Goal: Information Seeking & Learning: Learn about a topic

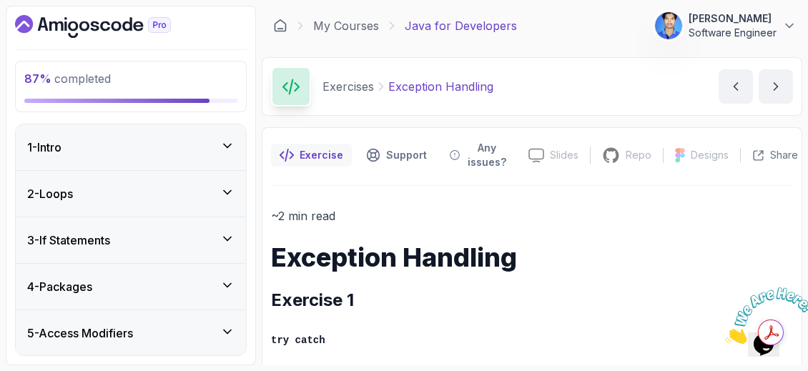
scroll to position [774, 0]
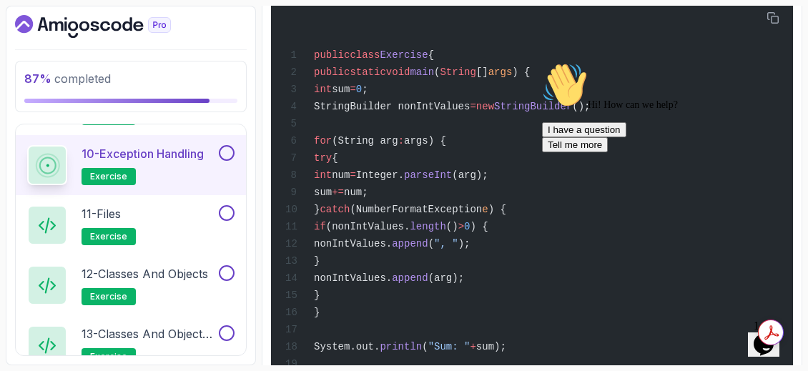
click at [542, 62] on icon "Chat attention grabber" at bounding box center [542, 62] width 0 height 0
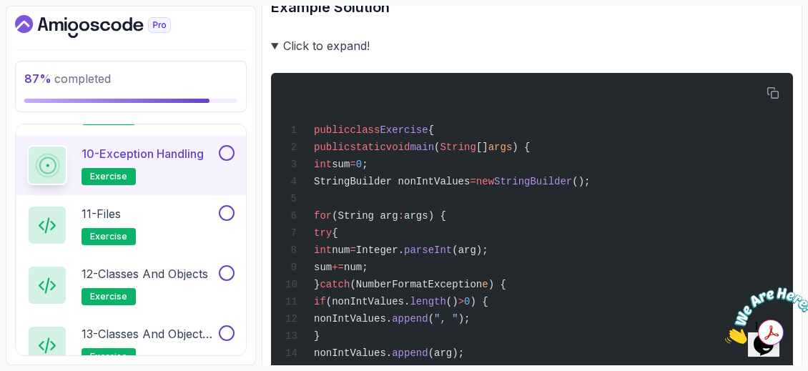
scroll to position [701, 0]
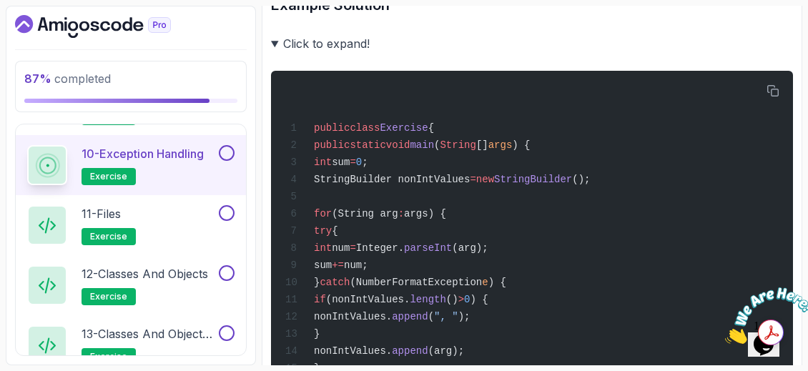
click at [725, 334] on icon "Close" at bounding box center [725, 340] width 0 height 12
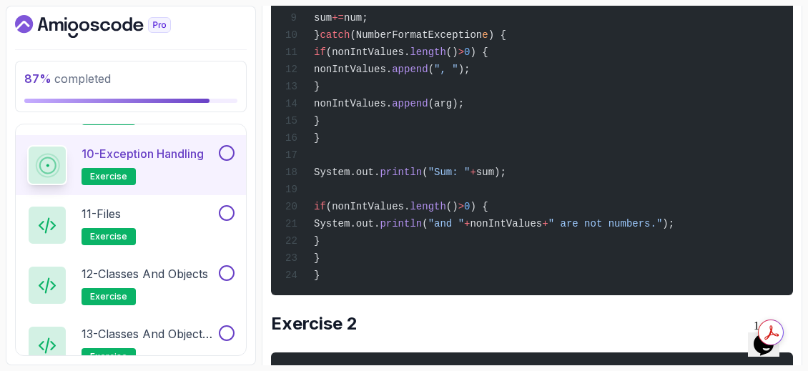
scroll to position [952, 0]
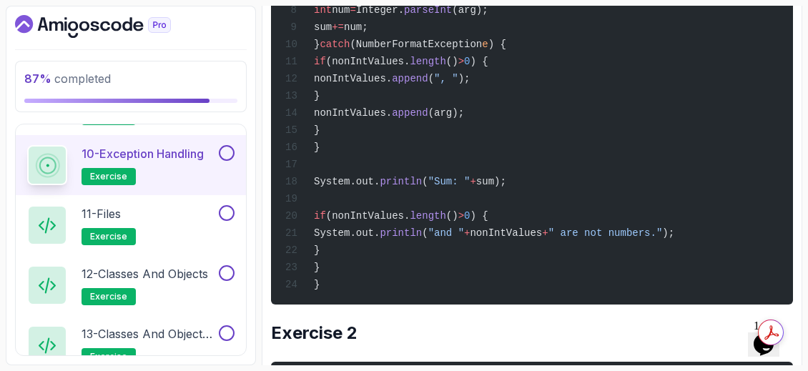
click at [702, 172] on div "public class Exercise { public static void main ( String [] args ) { int sum = …" at bounding box center [531, 68] width 499 height 455
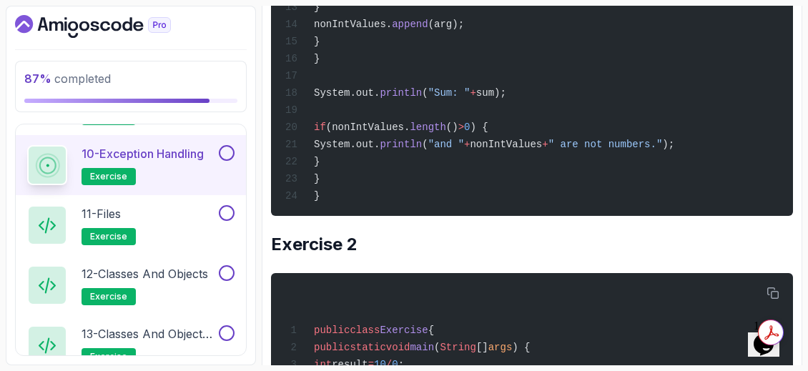
scroll to position [1029, 0]
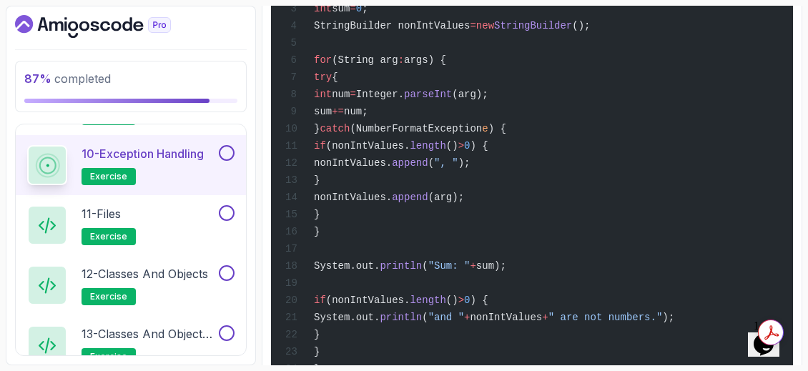
click at [596, 115] on div "public class Exercise { public static void main ( String [] args ) { int sum = …" at bounding box center [531, 153] width 499 height 455
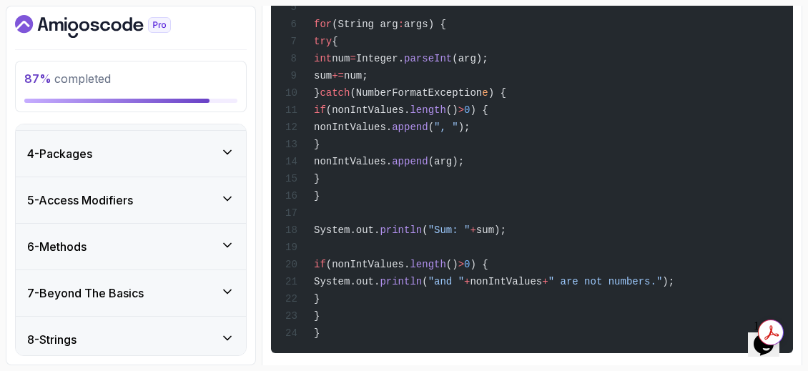
scroll to position [0, 0]
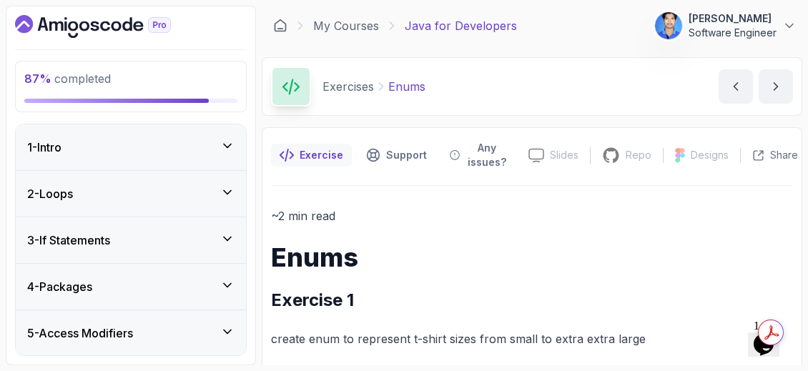
click at [84, 19] on icon "Dashboard" at bounding box center [93, 26] width 156 height 23
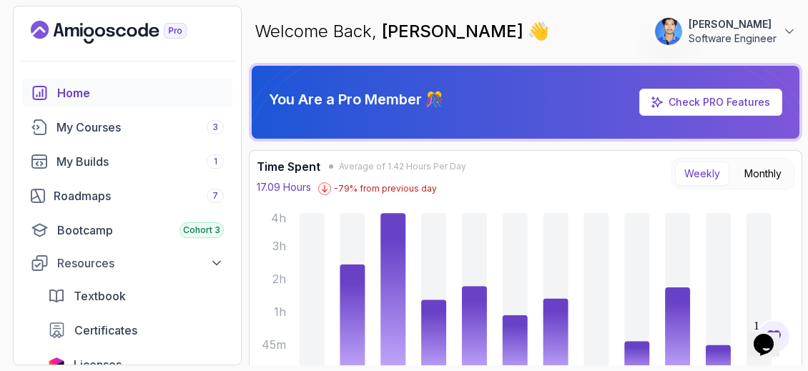
click at [245, 37] on section "223 Points Vamshi Krishna Software Engineer Home My Courses 3 My Builds 1 Roadm…" at bounding box center [404, 185] width 808 height 371
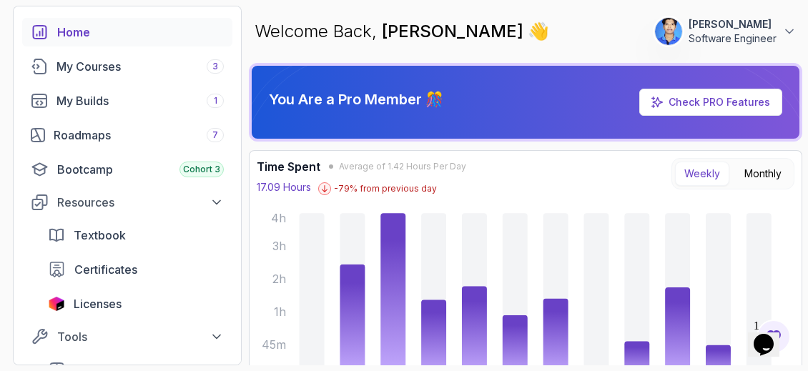
scroll to position [62, 0]
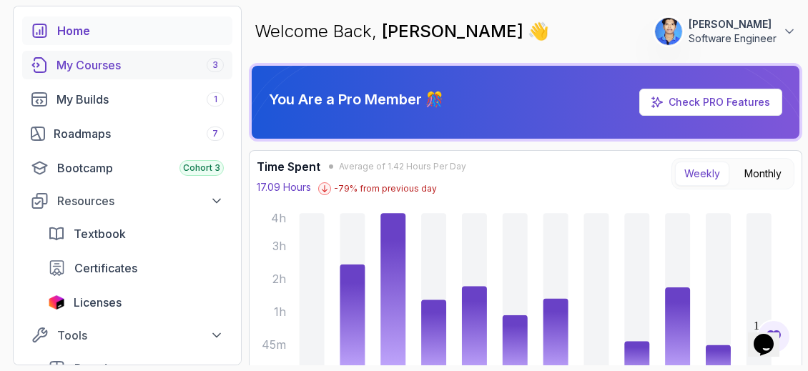
click at [134, 55] on link "My Courses 3" at bounding box center [127, 65] width 210 height 29
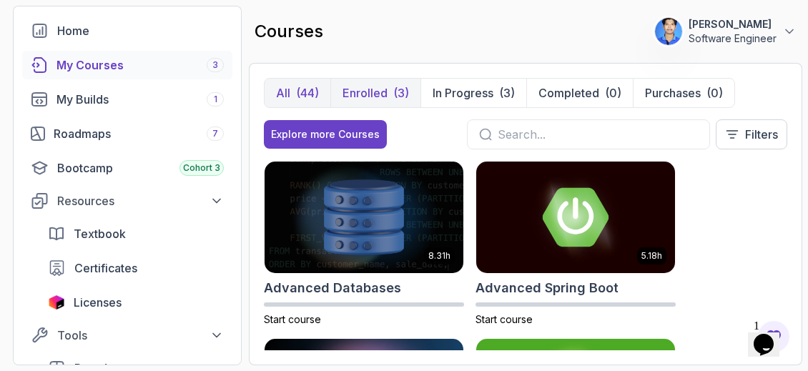
click at [378, 87] on p "Enrolled" at bounding box center [364, 92] width 45 height 17
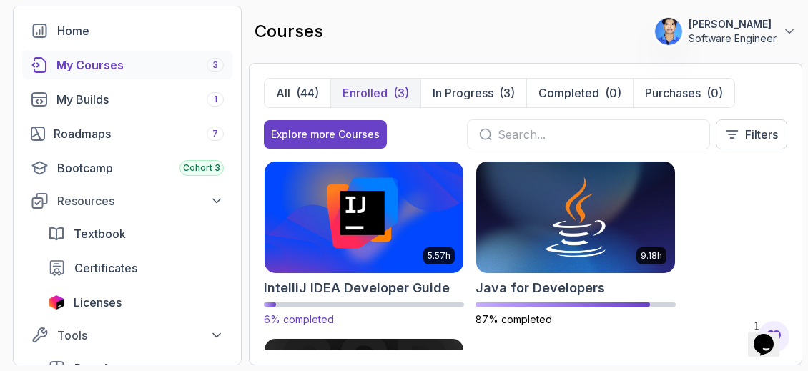
click at [408, 218] on img at bounding box center [364, 217] width 209 height 117
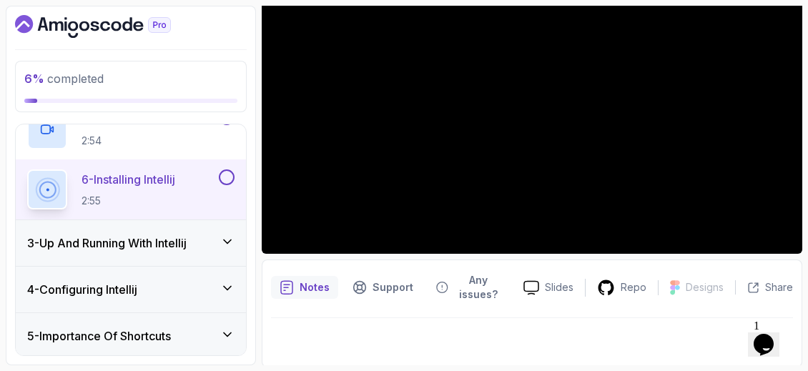
scroll to position [365, 0]
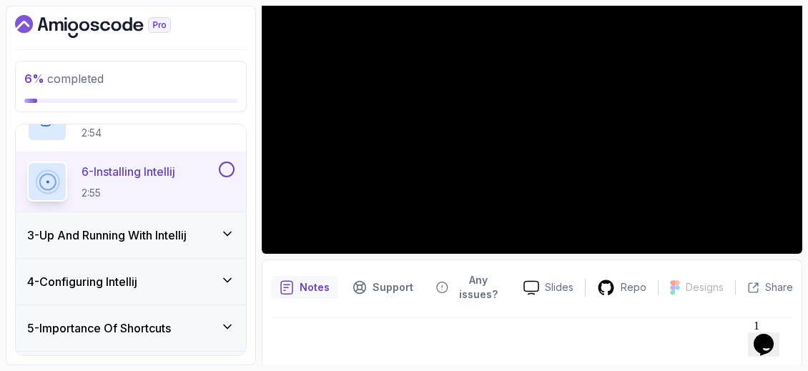
click at [201, 247] on div "3 - Up And Running With Intellij" at bounding box center [131, 235] width 230 height 46
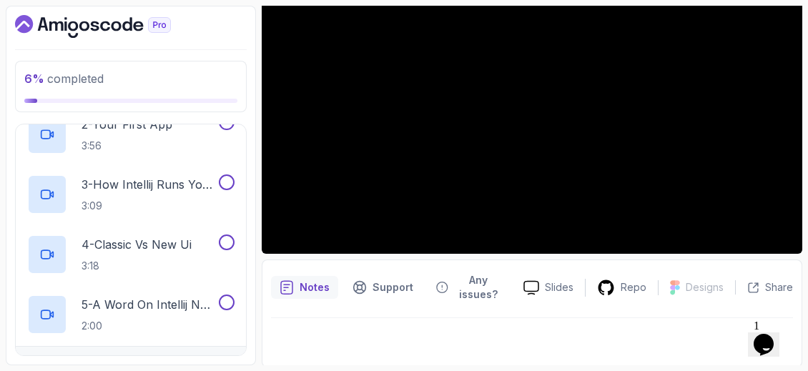
scroll to position [134, 0]
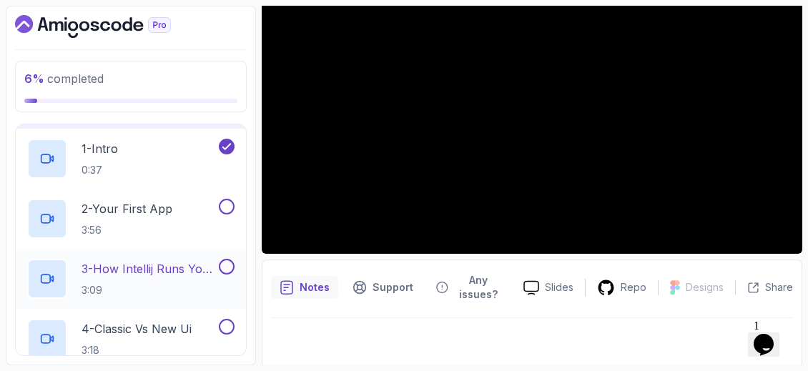
click at [193, 271] on p "3 - How Intellij Runs Your Code" at bounding box center [149, 268] width 134 height 17
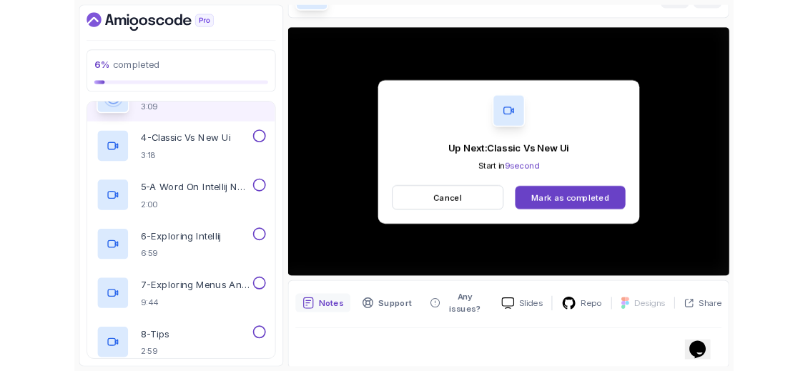
scroll to position [177, 0]
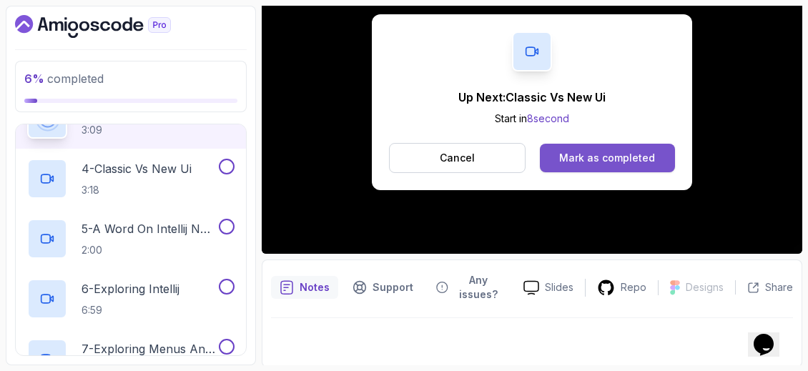
click at [557, 149] on button "Mark as completed" at bounding box center [607, 158] width 135 height 29
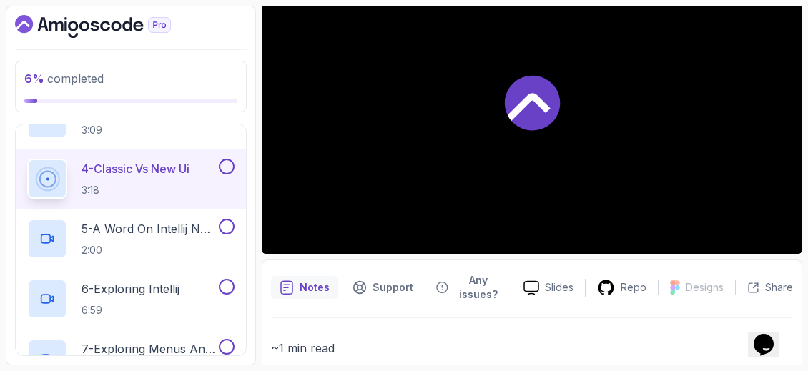
scroll to position [304, 0]
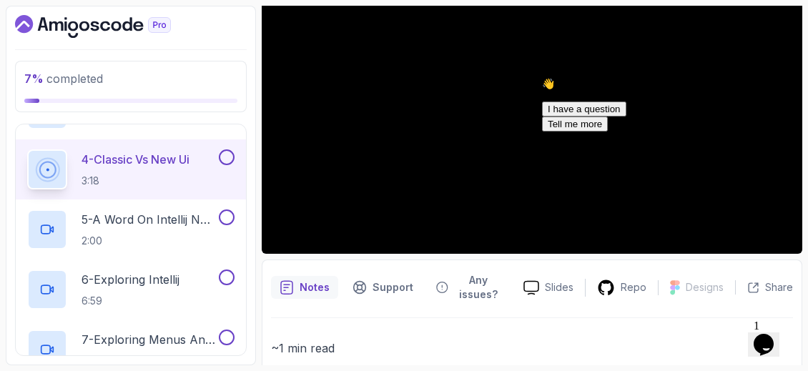
click at [542, 78] on icon "Chat attention grabber" at bounding box center [542, 78] width 0 height 0
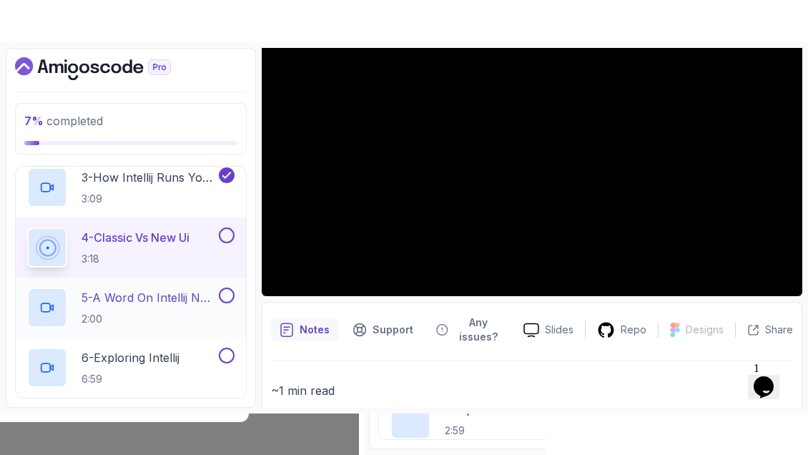
scroll to position [288, 0]
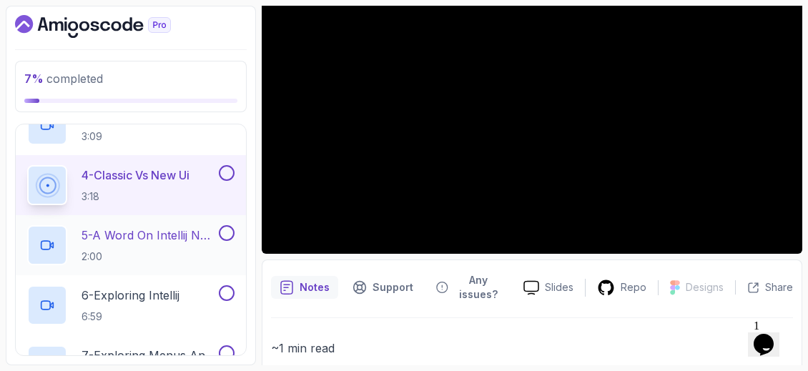
click at [196, 239] on p "5 - A Word On Intellij New Vs Classic Ui" at bounding box center [149, 235] width 134 height 17
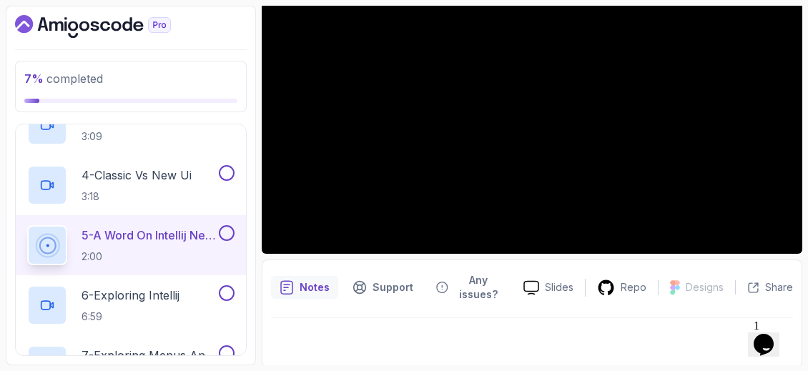
scroll to position [94, 0]
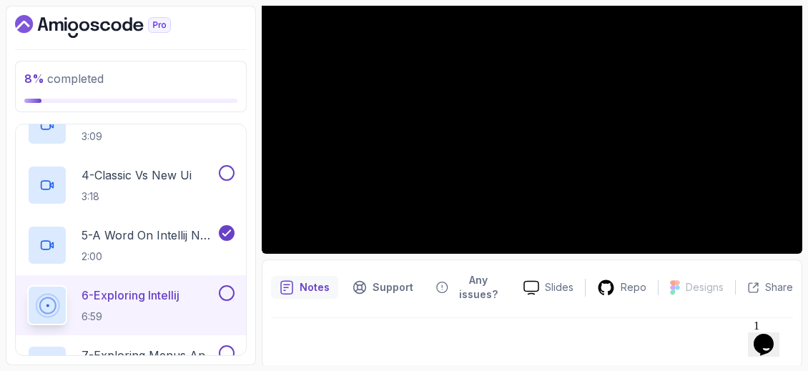
scroll to position [94, 0]
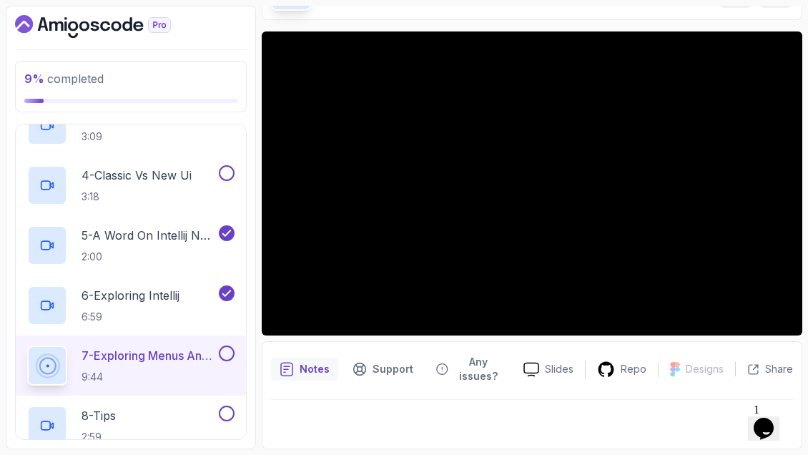
scroll to position [94, 0]
